Goal: Task Accomplishment & Management: Manage account settings

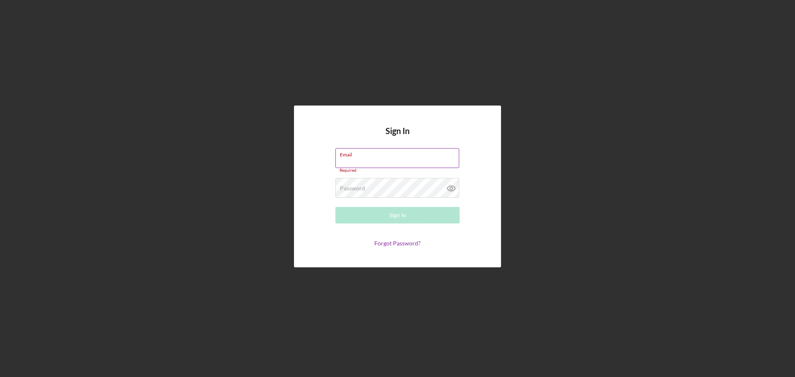
click at [384, 158] on input "Email" at bounding box center [397, 158] width 124 height 20
type input "[EMAIL_ADDRESS][DOMAIN_NAME]"
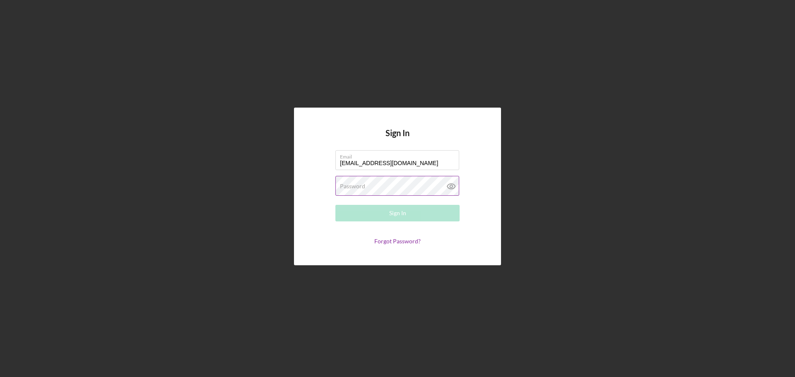
click at [355, 183] on label "Password" at bounding box center [352, 186] width 25 height 7
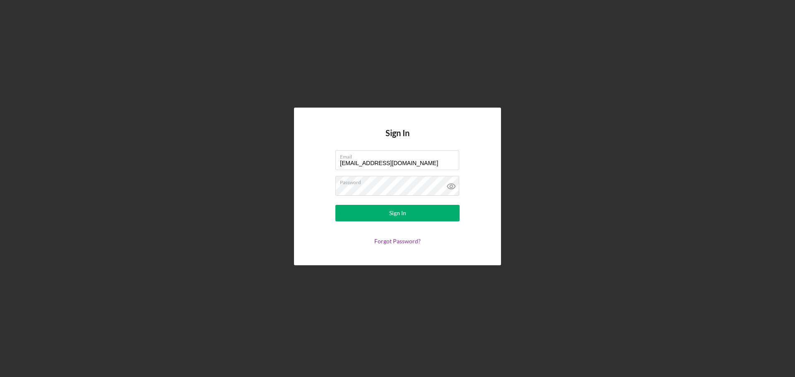
click at [463, 181] on form "Email [EMAIL_ADDRESS][DOMAIN_NAME] Password Sign In Forgot Password?" at bounding box center [398, 197] width 166 height 94
click at [455, 183] on icon at bounding box center [451, 186] width 21 height 21
click at [335, 205] on button "Sign In" at bounding box center [397, 213] width 124 height 17
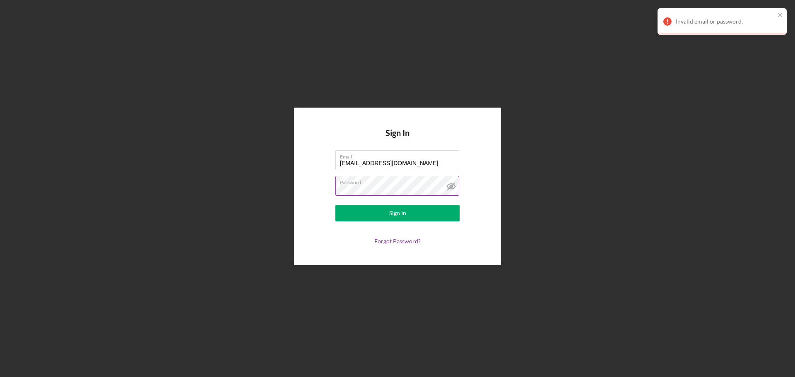
click at [335, 205] on button "Sign In" at bounding box center [397, 213] width 124 height 17
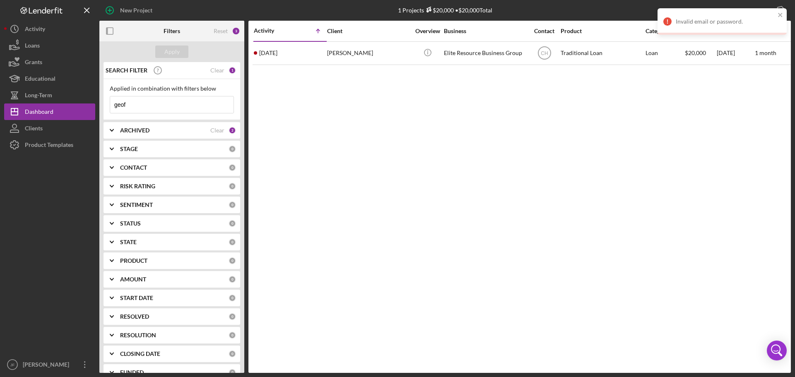
click at [137, 105] on input "geof" at bounding box center [171, 104] width 123 height 17
click at [137, 104] on input "geof" at bounding box center [171, 104] width 123 height 17
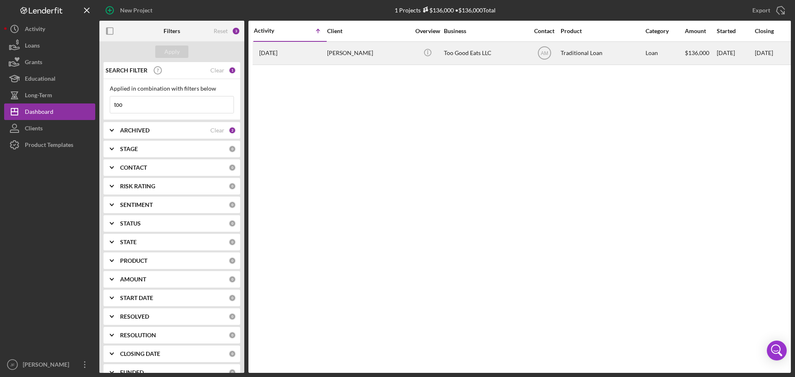
type input "too"
click at [352, 54] on div "[PERSON_NAME]" at bounding box center [368, 53] width 83 height 22
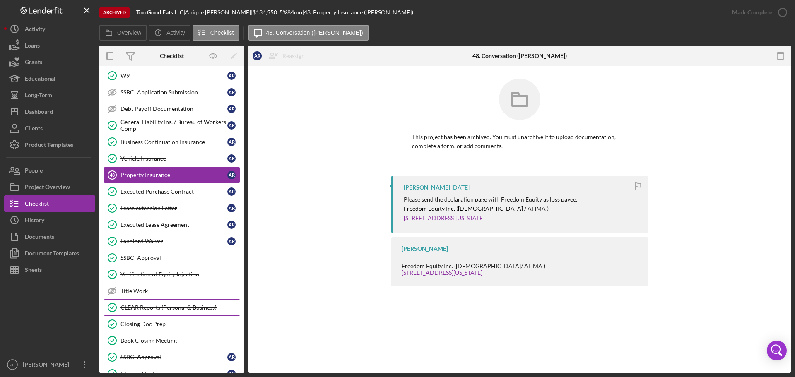
scroll to position [200, 0]
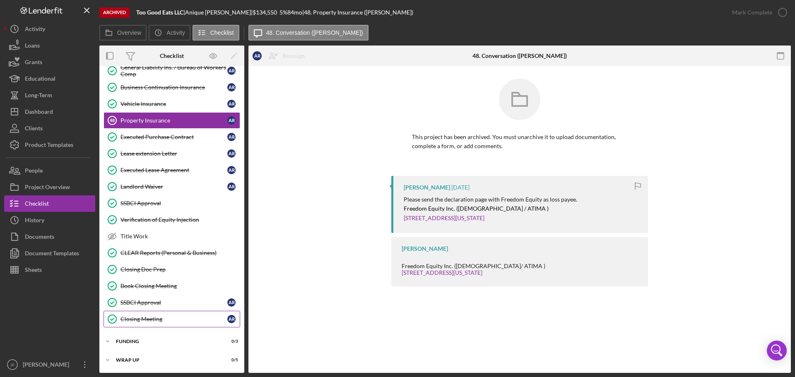
click at [166, 316] on div "Closing Meeting" at bounding box center [173, 319] width 107 height 7
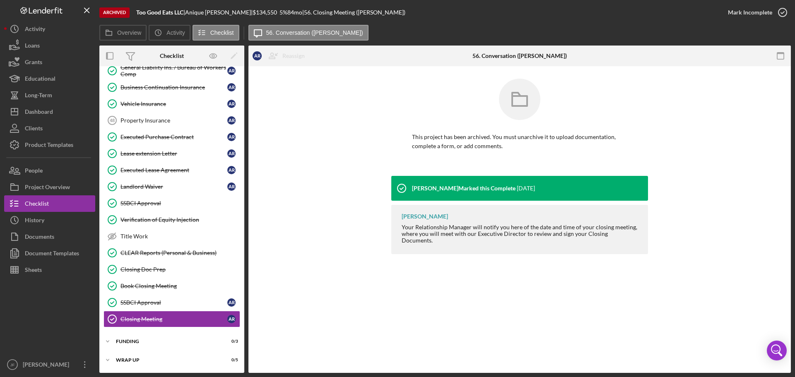
scroll to position [200, 0]
click at [134, 343] on div "Funding" at bounding box center [175, 341] width 118 height 5
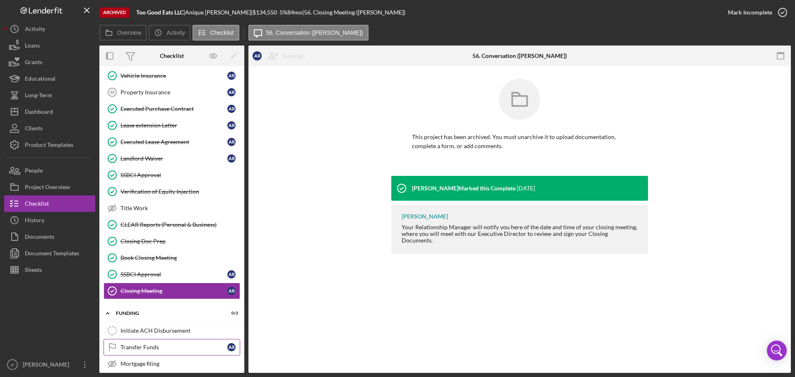
scroll to position [255, 0]
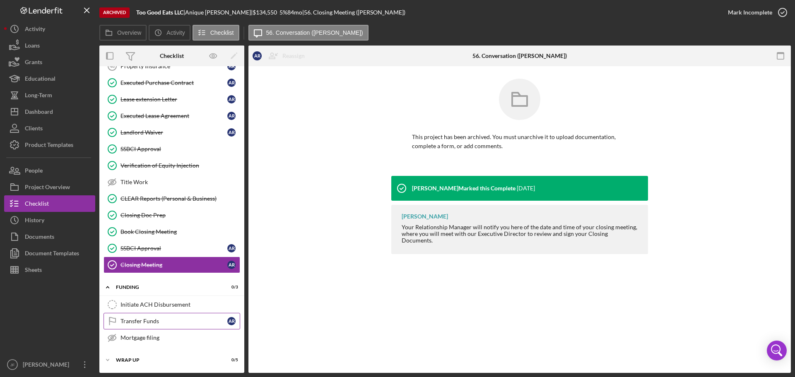
click at [149, 320] on div "Transfer Funds" at bounding box center [173, 321] width 107 height 7
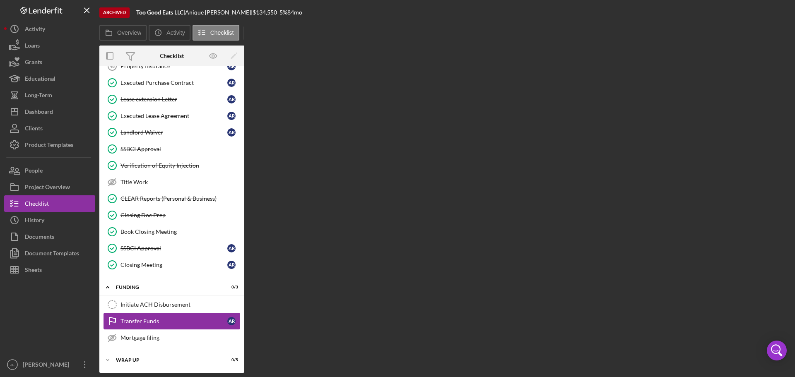
scroll to position [255, 0]
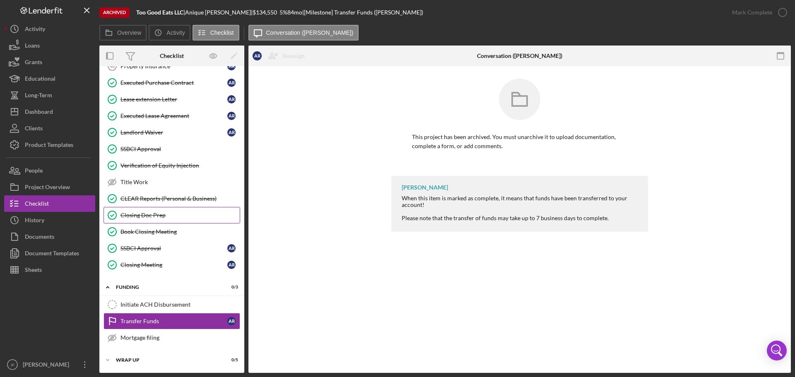
click at [157, 216] on div "Closing Doc Prep" at bounding box center [179, 215] width 119 height 7
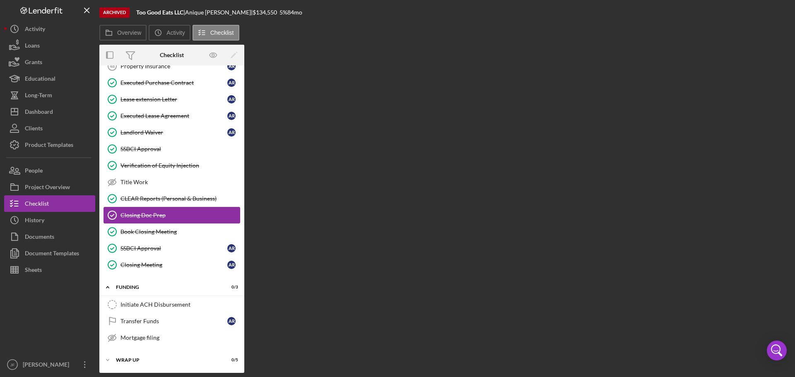
scroll to position [255, 0]
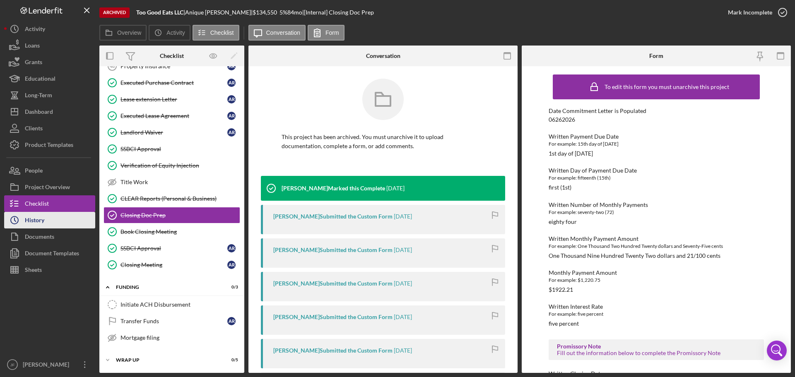
click at [51, 219] on button "Icon/History History" at bounding box center [49, 220] width 91 height 17
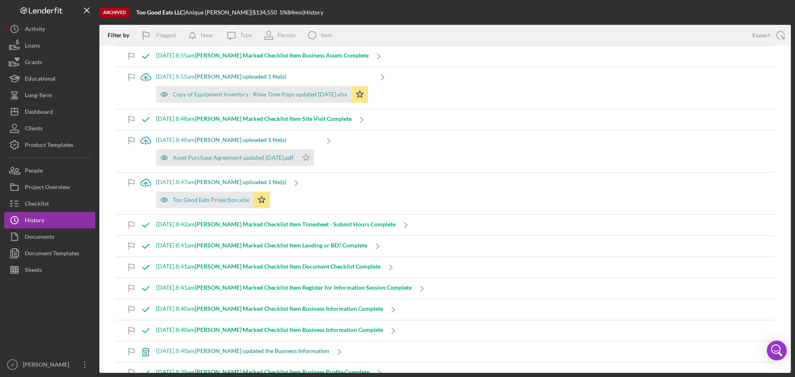
scroll to position [5714, 0]
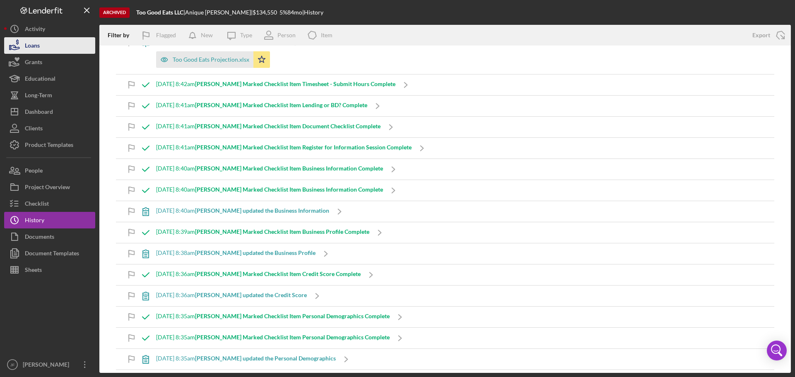
click at [42, 43] on button "Loans" at bounding box center [49, 45] width 91 height 17
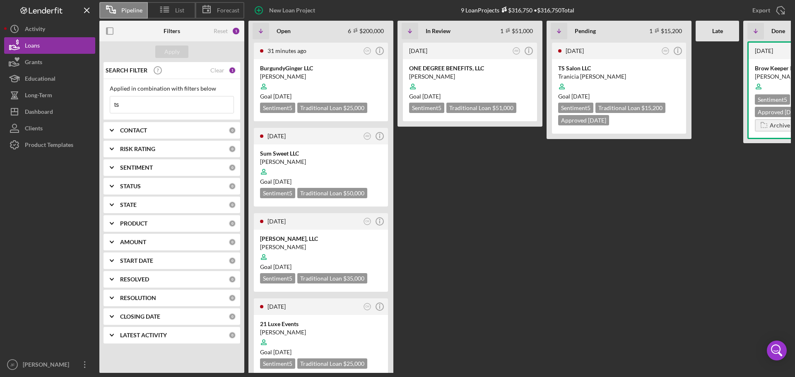
click at [159, 108] on input "ts" at bounding box center [171, 104] width 123 height 17
click at [149, 336] on b "LATEST ACTIVITY" at bounding box center [143, 335] width 47 height 7
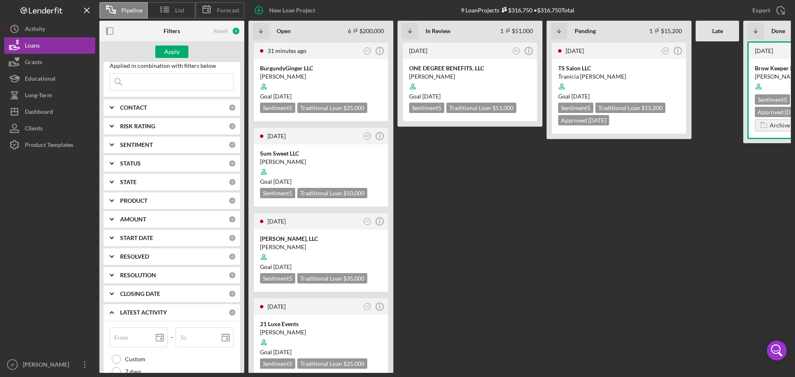
scroll to position [99, 0]
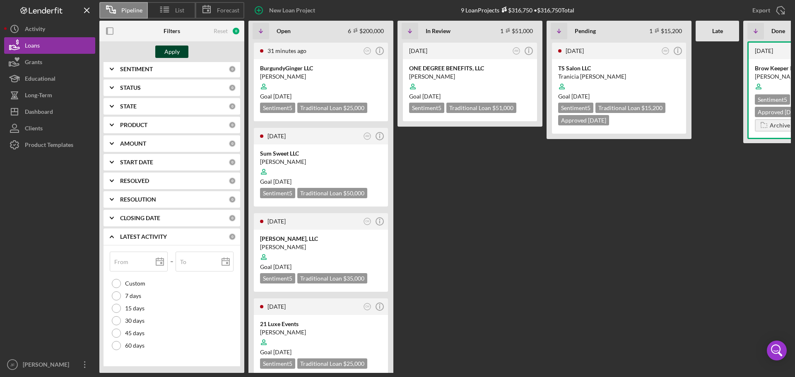
click at [171, 53] on div "Apply" at bounding box center [171, 52] width 15 height 12
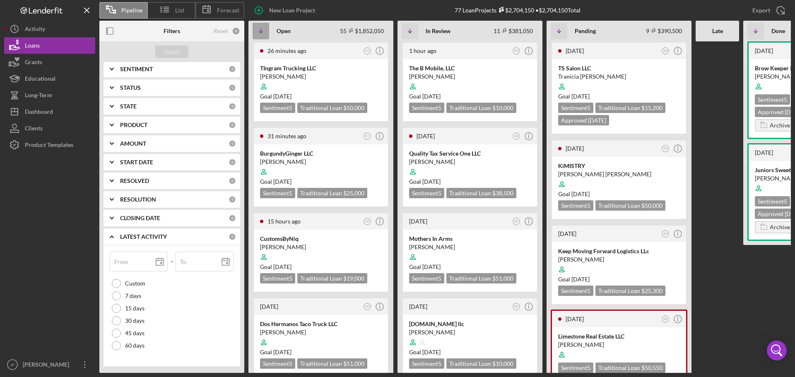
click at [263, 36] on icon "Icon/Table Sort Arrow" at bounding box center [261, 31] width 17 height 17
click at [381, 49] on icon "Icon/Info" at bounding box center [379, 51] width 21 height 21
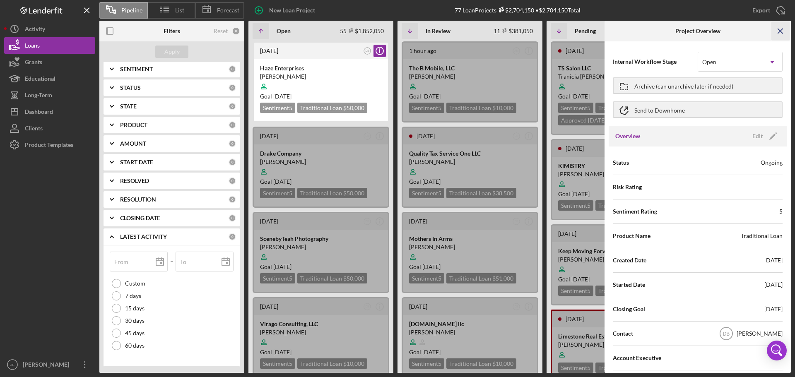
click at [785, 28] on icon "Icon/Menu Close" at bounding box center [780, 31] width 19 height 19
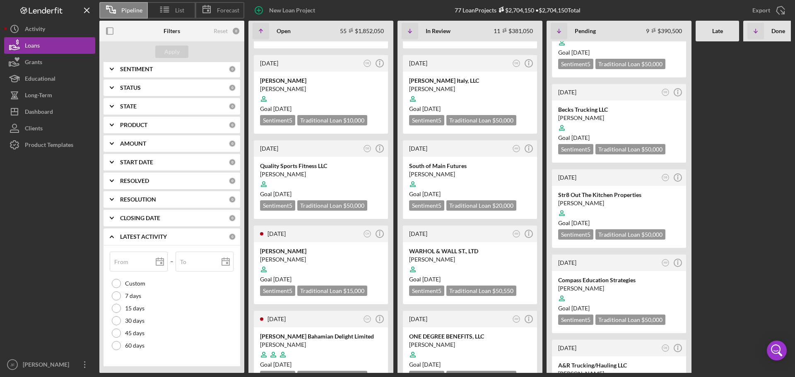
scroll to position [497, 0]
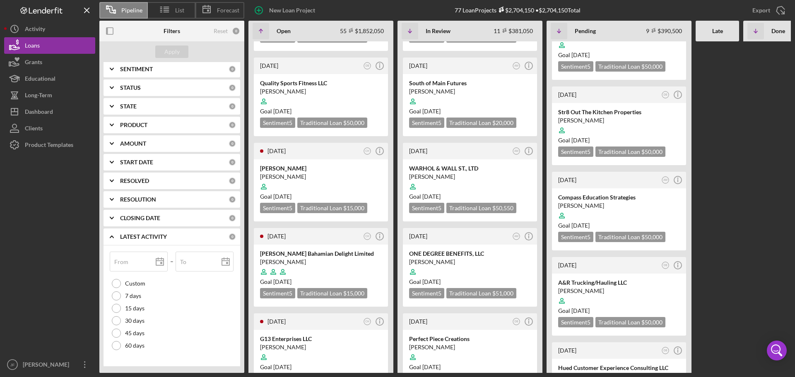
click at [328, 152] on div "[DATE]" at bounding box center [314, 151] width 94 height 7
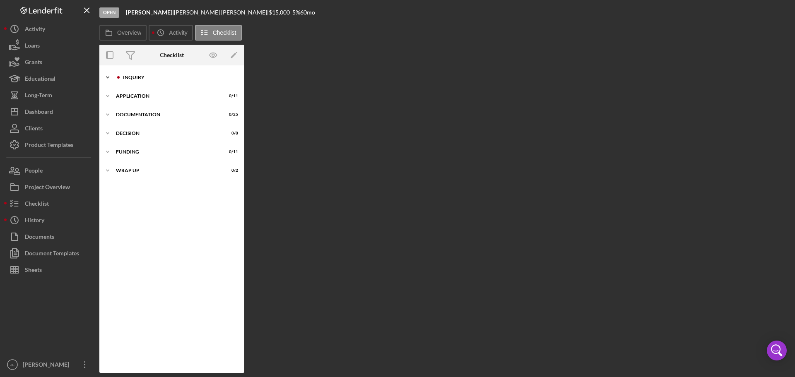
click at [132, 78] on div "Inquiry" at bounding box center [178, 77] width 111 height 5
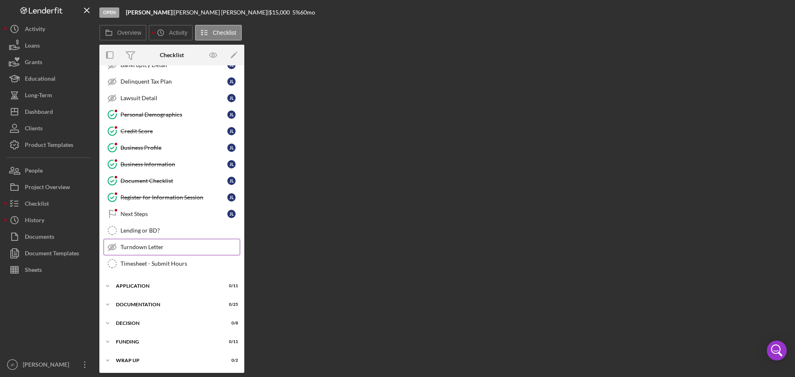
scroll to position [63, 0]
click at [145, 210] on div "Next Steps" at bounding box center [173, 213] width 107 height 7
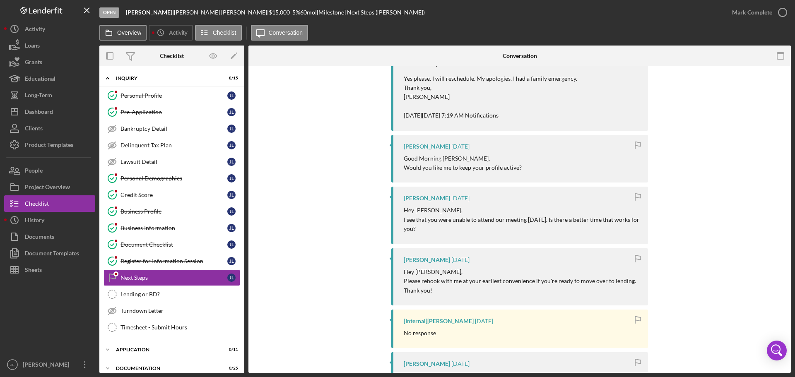
click at [127, 29] on button "Overview" at bounding box center [122, 33] width 47 height 16
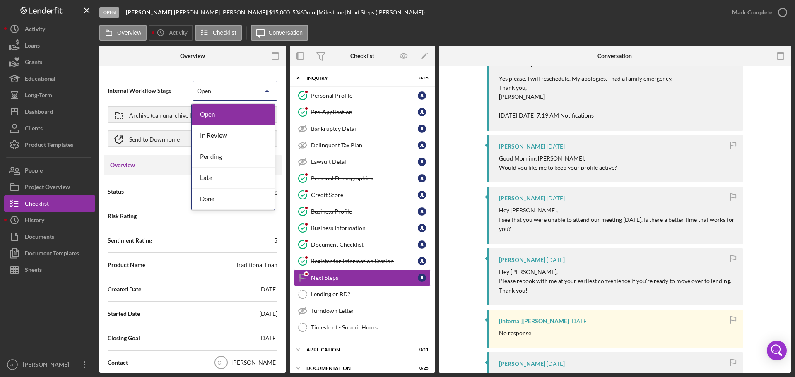
click at [234, 90] on div "Open" at bounding box center [225, 91] width 64 height 19
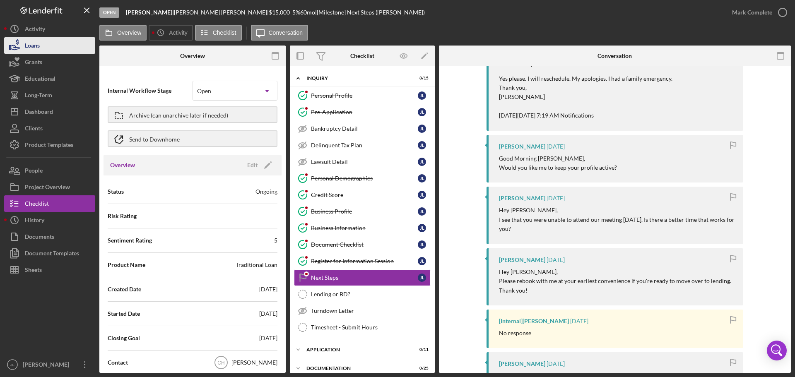
click at [31, 43] on div "Loans" at bounding box center [32, 46] width 15 height 19
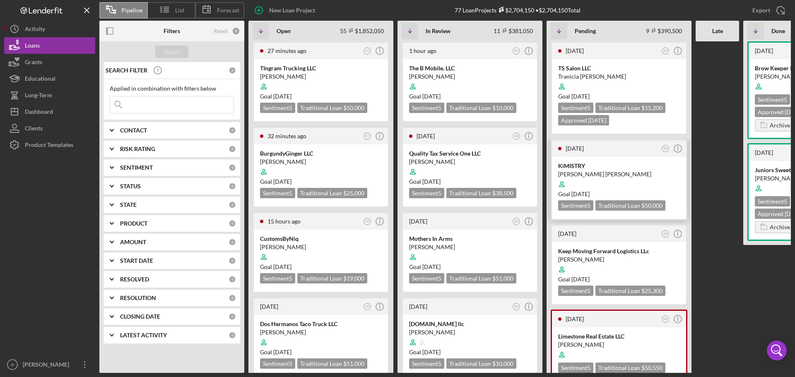
click at [585, 164] on div "KiMISTRY" at bounding box center [619, 166] width 122 height 8
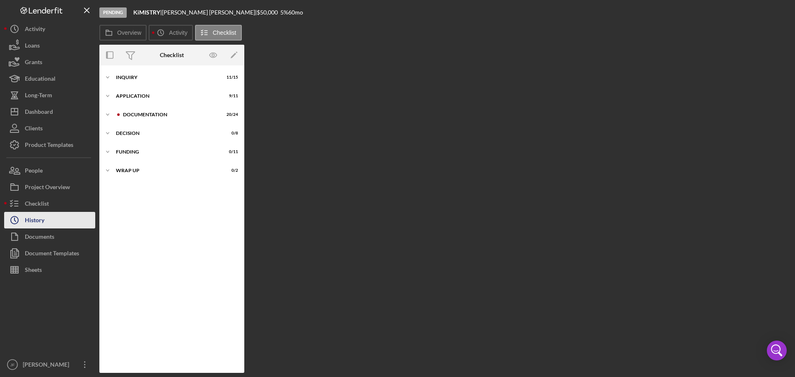
click at [58, 220] on button "Icon/History History" at bounding box center [49, 220] width 91 height 17
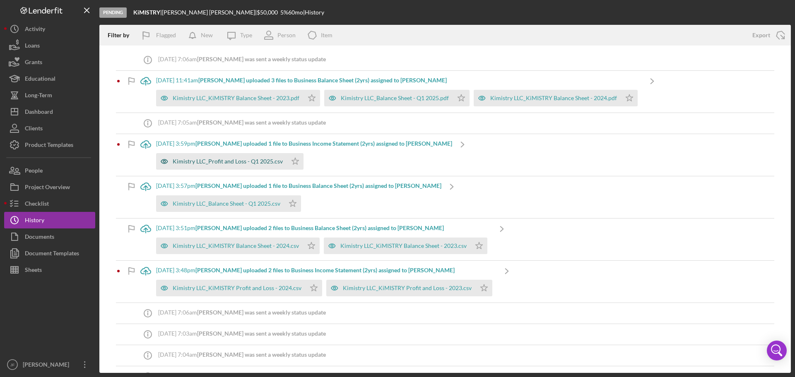
click at [260, 162] on div "Kimistry LLC_Profit and Loss - Q1 2025.csv" at bounding box center [228, 161] width 110 height 7
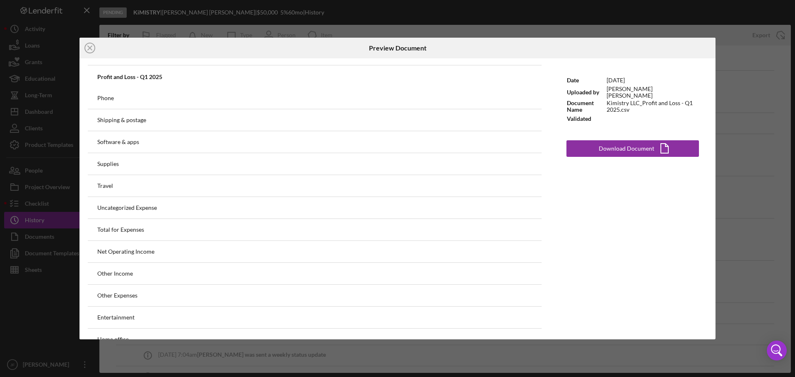
scroll to position [704, 0]
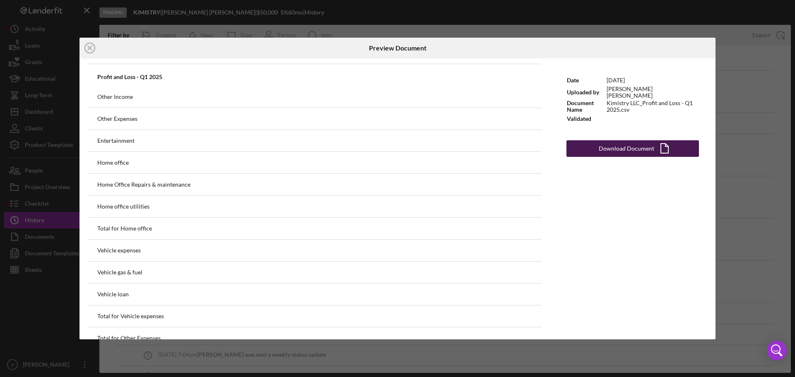
click at [637, 141] on div "Download Document" at bounding box center [626, 148] width 55 height 17
click at [84, 42] on icon "Icon/Close" at bounding box center [89, 48] width 21 height 21
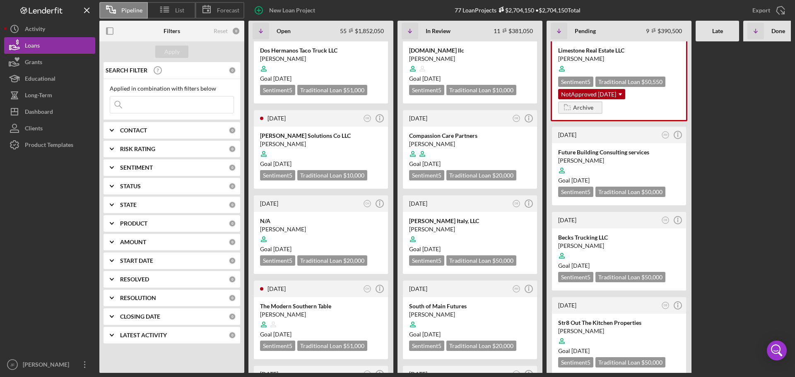
scroll to position [290, 0]
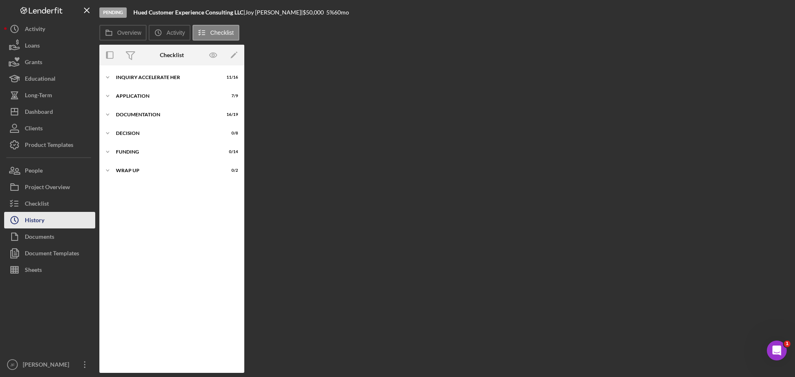
drag, startPoint x: 34, startPoint y: 218, endPoint x: 40, endPoint y: 218, distance: 5.8
click at [34, 218] on div "History" at bounding box center [34, 221] width 19 height 19
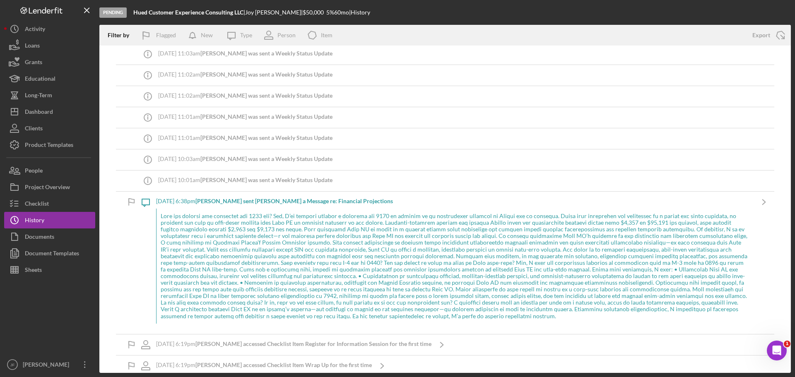
scroll to position [455, 0]
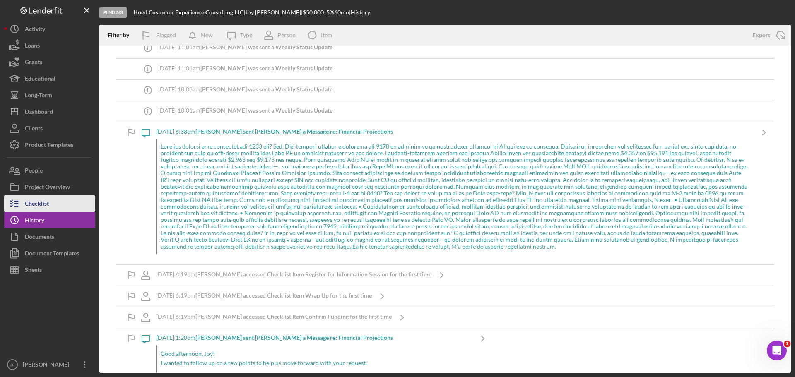
click at [42, 198] on div "Checklist" at bounding box center [37, 204] width 24 height 19
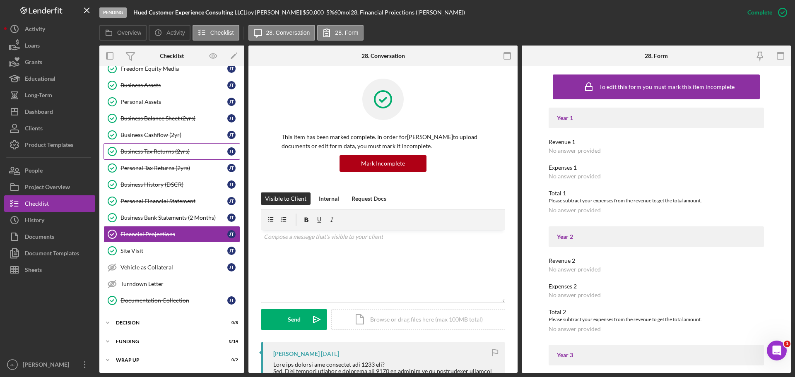
scroll to position [6, 0]
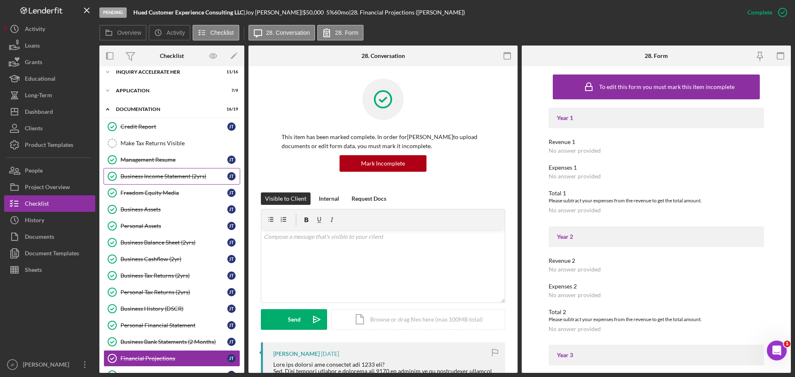
click at [152, 179] on div "Business Income Statement (2yrs)" at bounding box center [173, 176] width 107 height 7
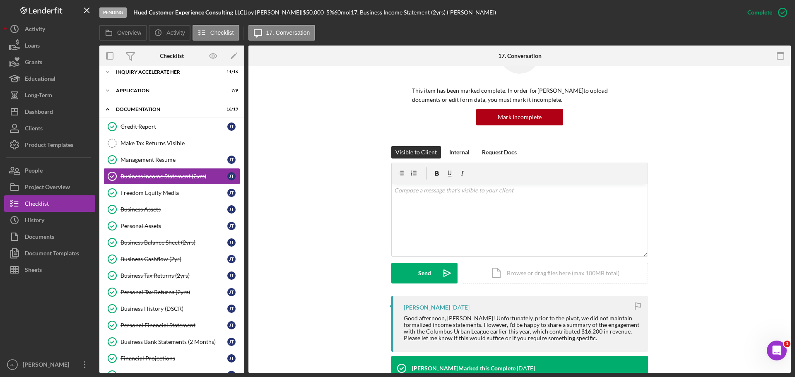
scroll to position [124, 0]
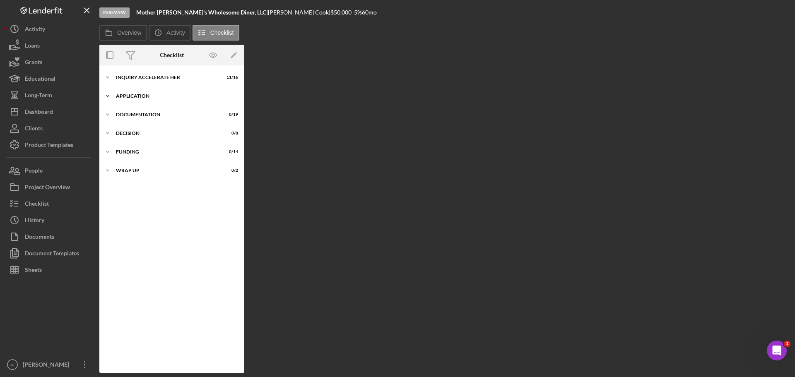
click at [140, 97] on div "Application" at bounding box center [175, 96] width 118 height 5
click at [142, 93] on div "Icon/Expander Application 8 / 10" at bounding box center [171, 96] width 145 height 17
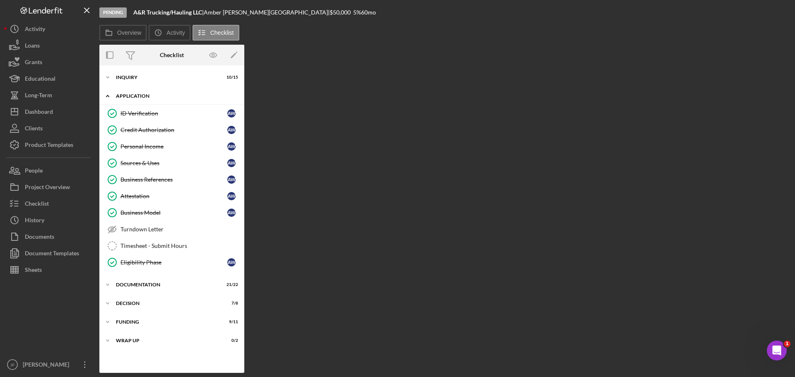
click at [142, 93] on div "Icon/Expander Application 8 / 10" at bounding box center [171, 96] width 145 height 17
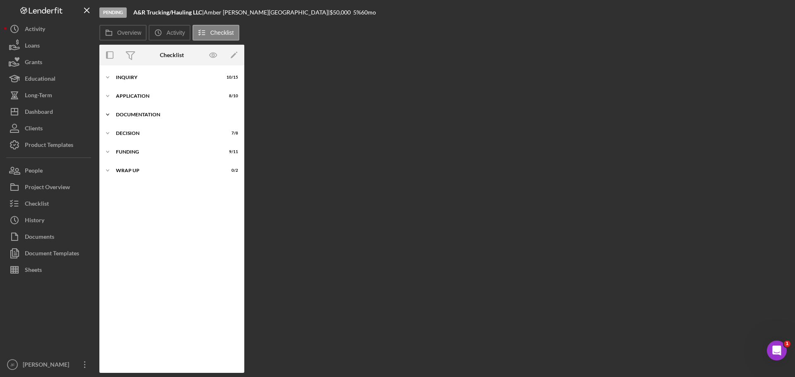
click at [143, 112] on div "Documentation" at bounding box center [175, 114] width 118 height 5
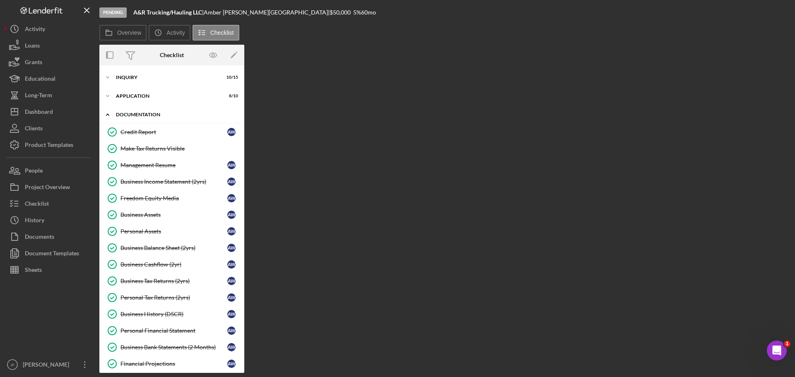
click at [143, 112] on div "Documentation" at bounding box center [175, 114] width 118 height 5
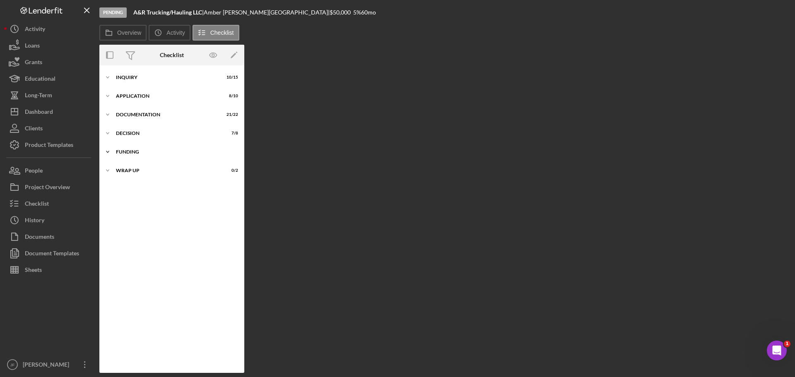
click at [153, 150] on div "Funding" at bounding box center [175, 151] width 118 height 5
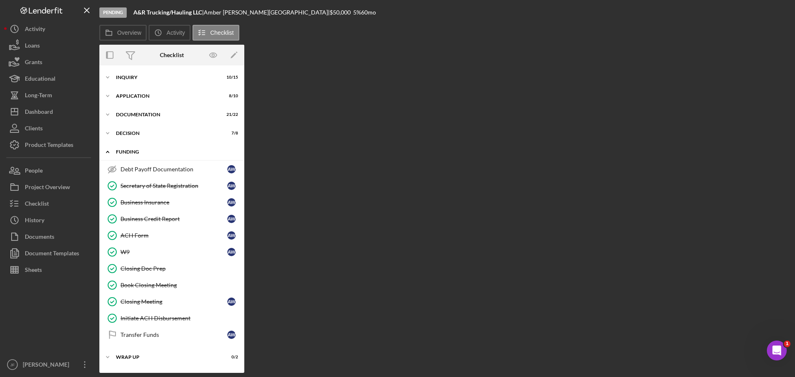
click at [136, 149] on div "Icon/Expander Funding 9 / 11" at bounding box center [171, 152] width 145 height 17
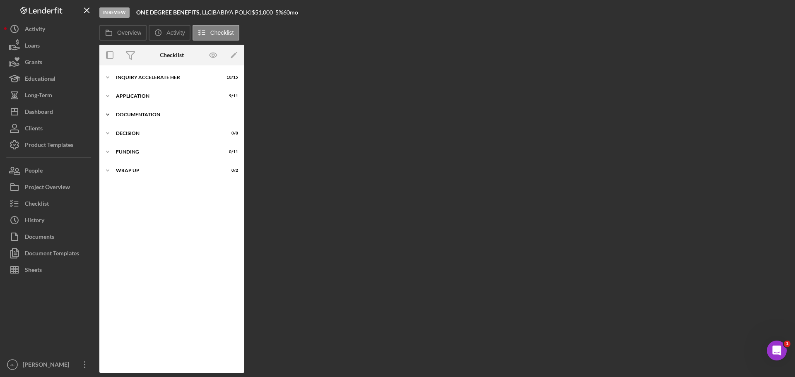
click at [134, 117] on div "Documentation" at bounding box center [175, 114] width 118 height 5
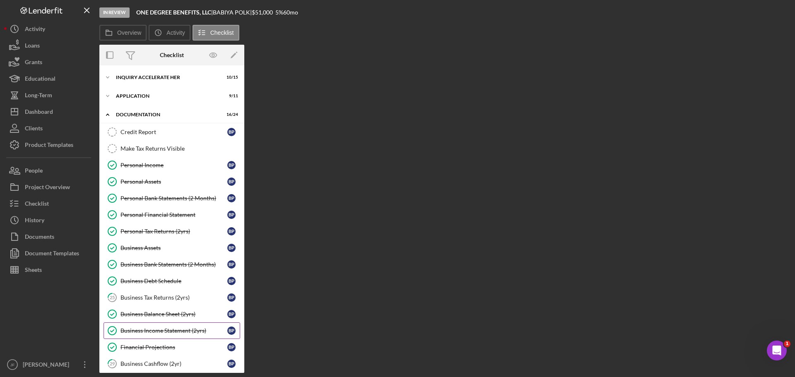
click at [166, 333] on div "Business Income Statement (2yrs)" at bounding box center [173, 331] width 107 height 7
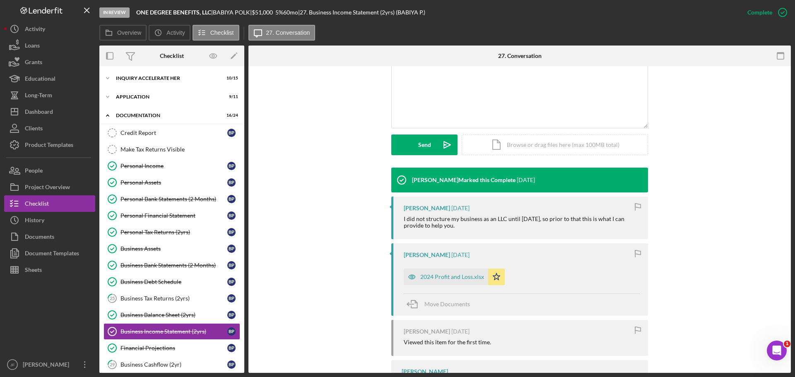
scroll to position [207, 0]
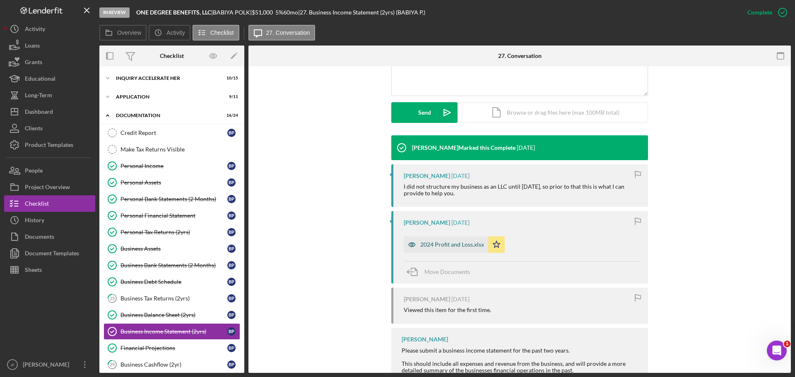
click at [440, 247] on div "2024 Profit and Loss.xlsx" at bounding box center [452, 244] width 64 height 7
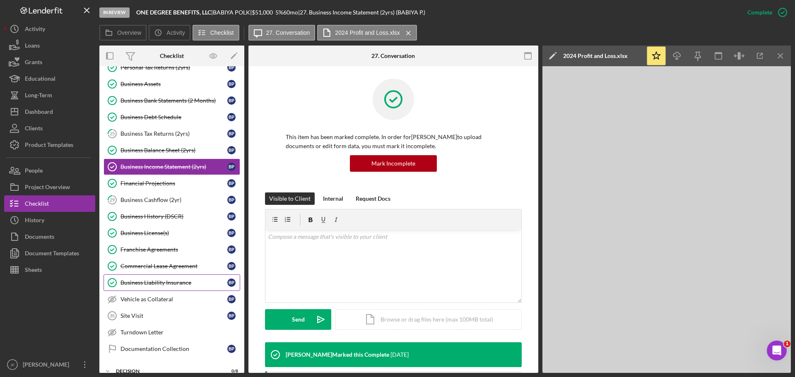
scroll to position [166, 0]
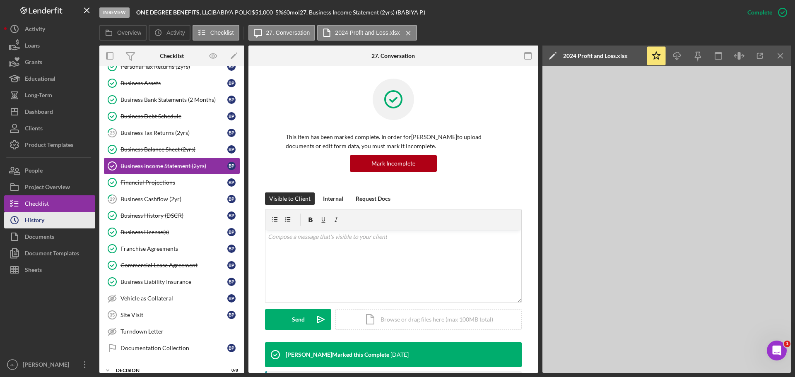
drag, startPoint x: 30, startPoint y: 217, endPoint x: 51, endPoint y: 217, distance: 20.7
click at [30, 217] on div "History" at bounding box center [34, 221] width 19 height 19
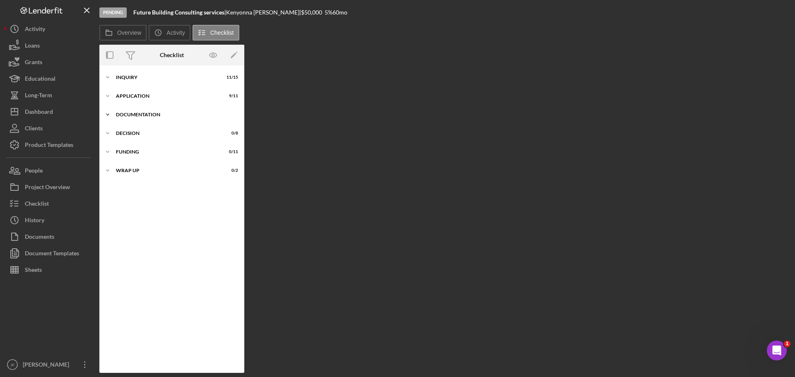
click at [144, 111] on div "Icon/Expander Documentation 21 / 25" at bounding box center [171, 114] width 145 height 17
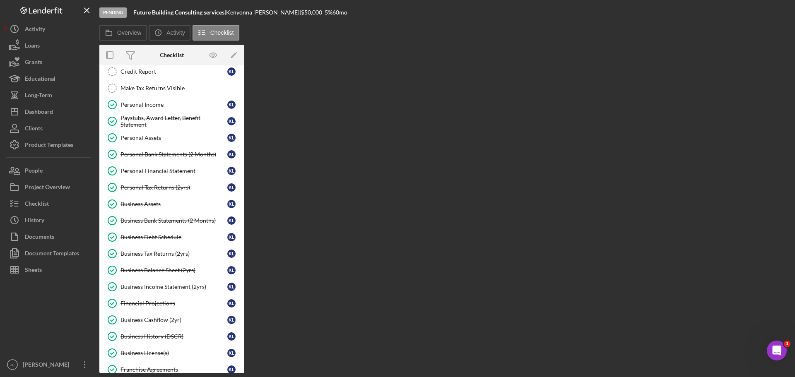
scroll to position [166, 0]
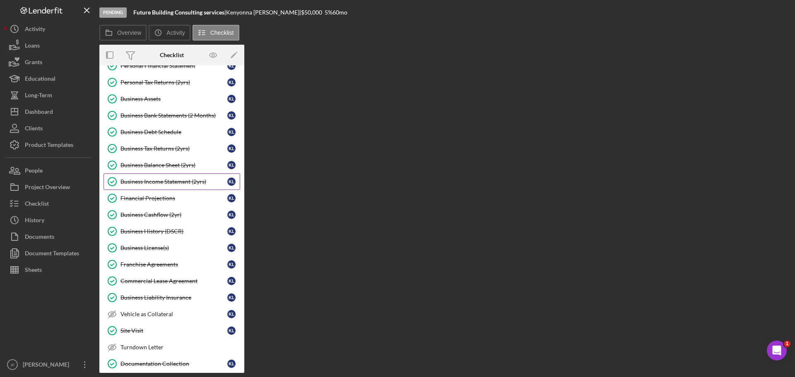
click at [154, 183] on div "Business Income Statement (2yrs)" at bounding box center [173, 181] width 107 height 7
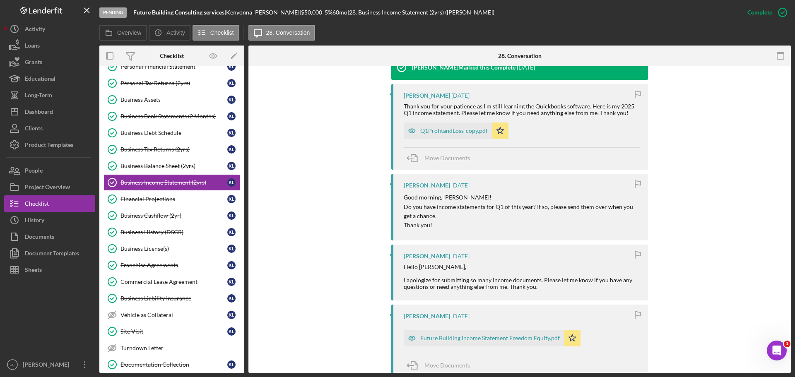
scroll to position [290, 0]
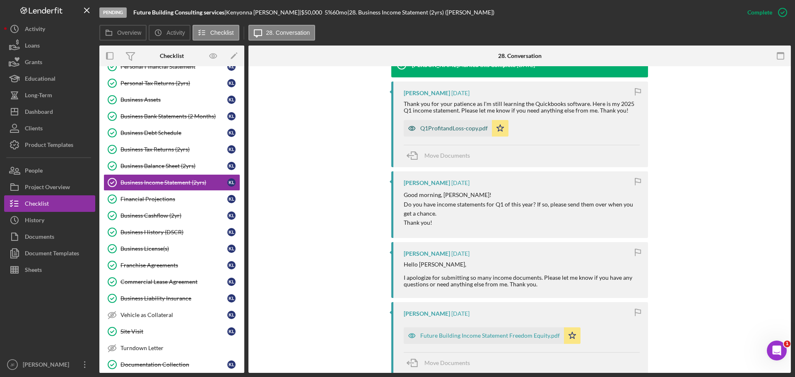
click at [471, 129] on div "Q1ProfitandLoss-copy.pdf" at bounding box center [453, 128] width 67 height 7
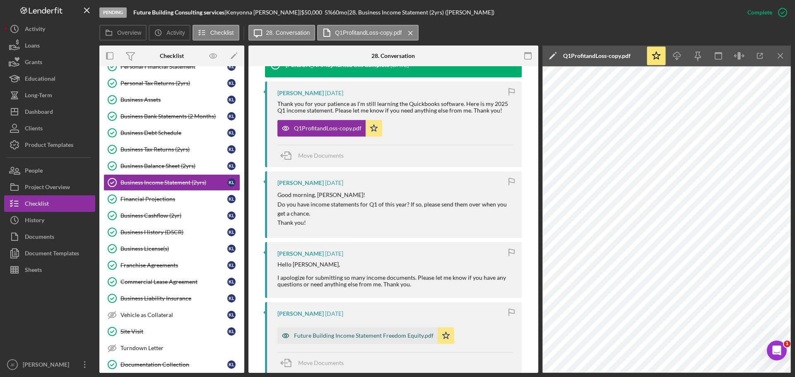
click at [382, 336] on div "Future Building Income Statement Freedom Equity.pdf" at bounding box center [364, 335] width 140 height 7
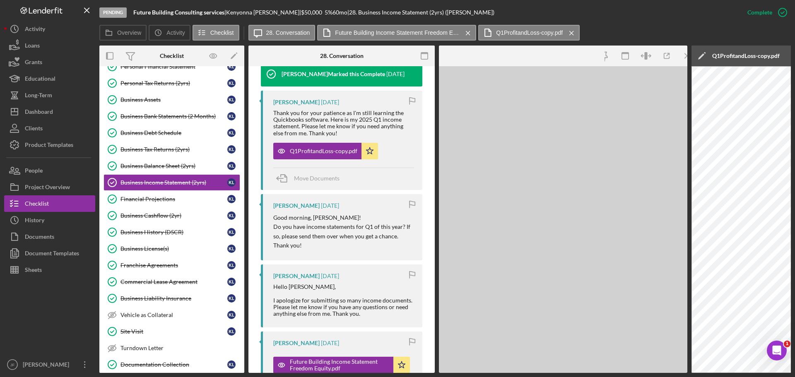
scroll to position [299, 0]
